Goal: Transaction & Acquisition: Purchase product/service

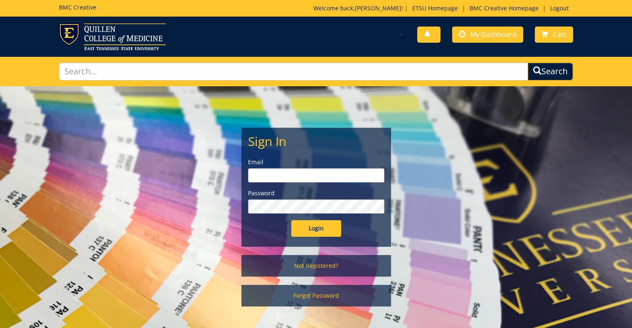
click at [257, 180] on input "email" at bounding box center [316, 176] width 136 height 14
type input "[PERSON_NAME][EMAIL_ADDRESS][DOMAIN_NAME]"
click at [291, 221] on input "Login" at bounding box center [316, 229] width 50 height 17
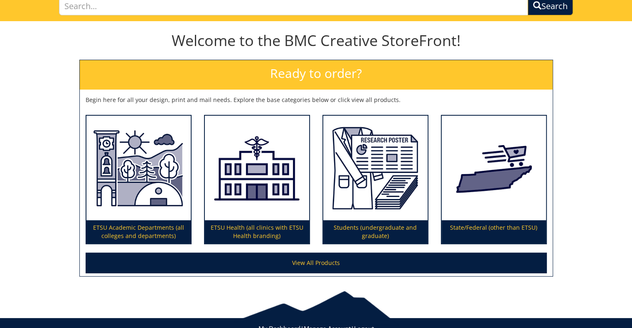
scroll to position [93, 0]
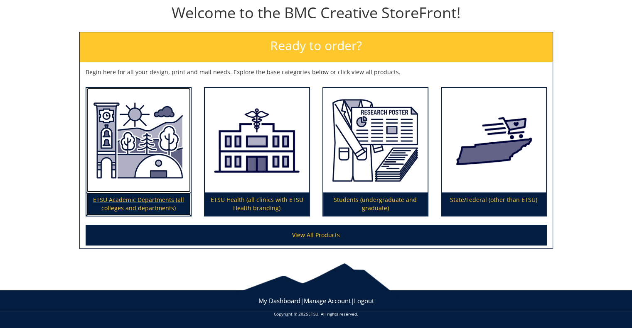
click at [160, 141] on img at bounding box center [138, 140] width 104 height 105
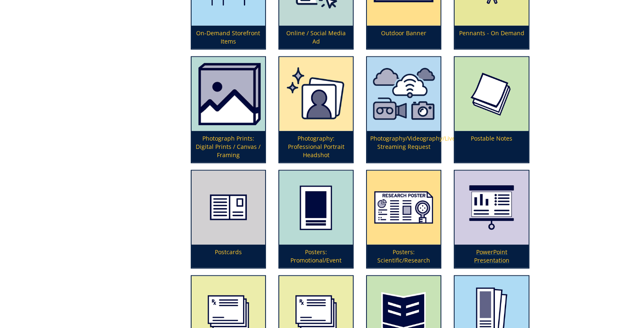
scroll to position [1869, 0]
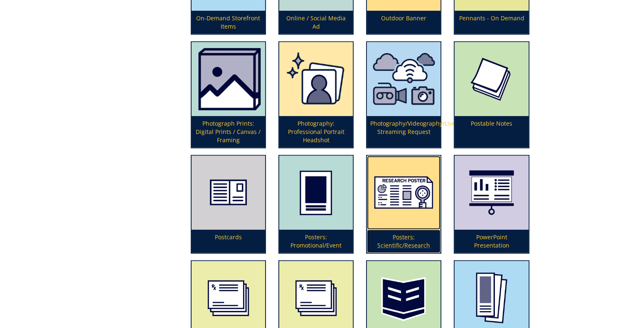
click at [424, 181] on img at bounding box center [404, 193] width 74 height 74
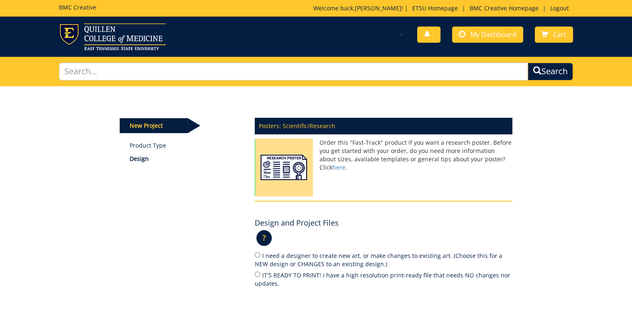
click at [353, 274] on label "IT'S READY TO PRINT! I have a high resolution print-ready file that needs NO ch…" at bounding box center [383, 279] width 257 height 17
click at [260, 274] on input "IT'S READY TO PRINT! I have a high resolution print-ready file that needs NO ch…" at bounding box center [257, 274] width 5 height 5
radio input "true"
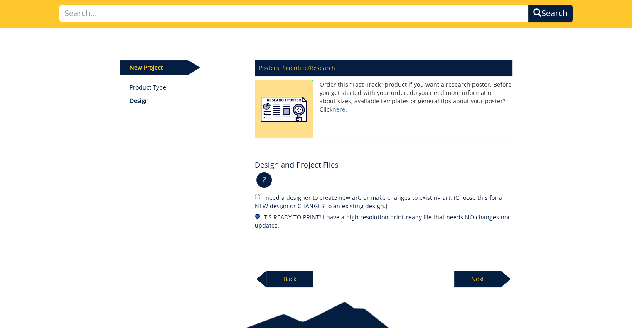
scroll to position [97, 0]
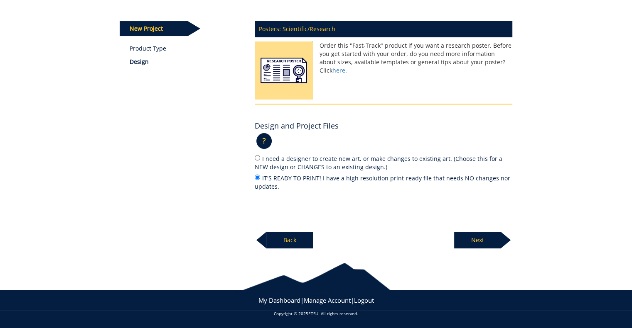
click at [482, 241] on p "Next" at bounding box center [477, 240] width 47 height 17
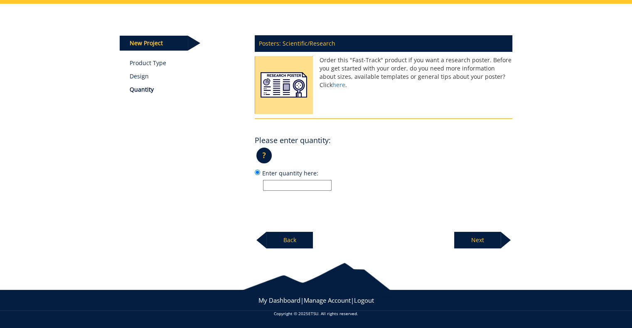
click at [316, 184] on input "Enter quantity here:" at bounding box center [297, 185] width 69 height 11
type input "1"
click at [498, 236] on p "Next" at bounding box center [477, 240] width 47 height 17
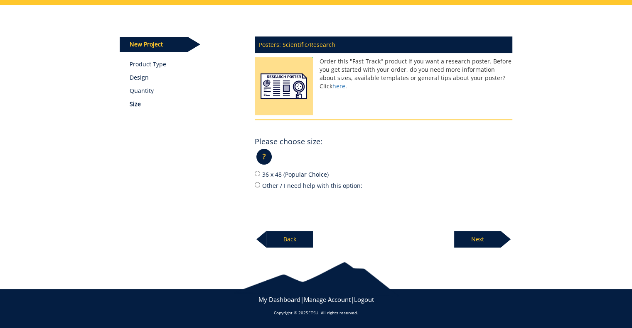
scroll to position [81, 0]
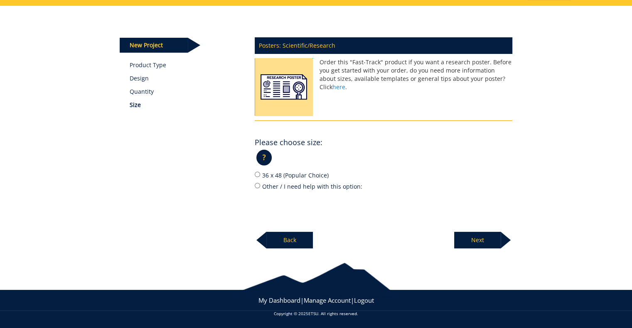
click at [308, 176] on label "36 x 48 (Popular Choice)" at bounding box center [383, 175] width 257 height 9
click at [260, 176] on input "36 x 48 (Popular Choice)" at bounding box center [257, 174] width 5 height 5
radio input "true"
click at [480, 235] on p "Next" at bounding box center [477, 240] width 47 height 17
